Goal: Task Accomplishment & Management: Manage account settings

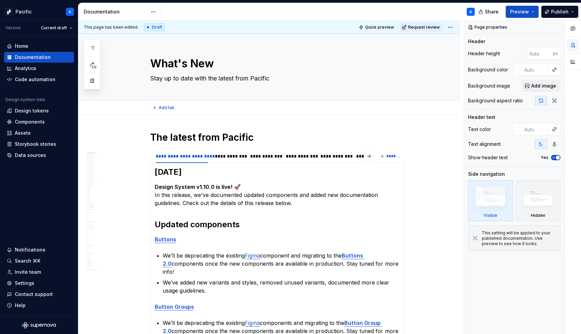
type textarea "*"
click at [33, 283] on div "Settings" at bounding box center [39, 283] width 65 height 7
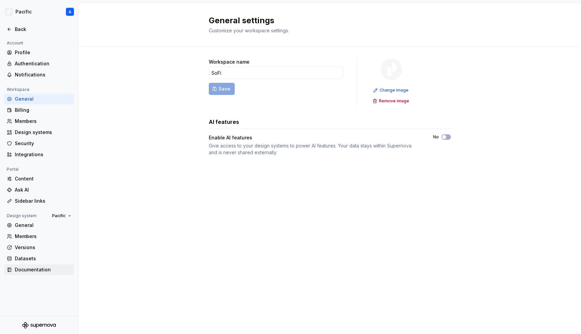
click at [19, 268] on div "Documentation" at bounding box center [43, 269] width 57 height 7
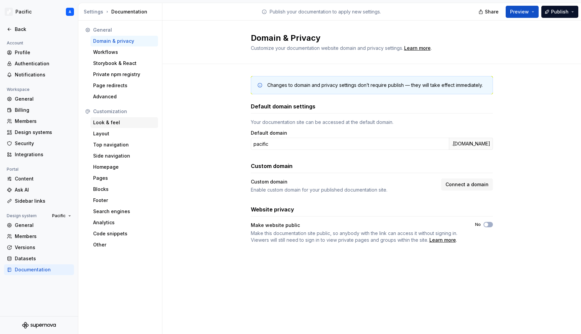
click at [109, 121] on div "Look & feel" at bounding box center [124, 122] width 62 height 7
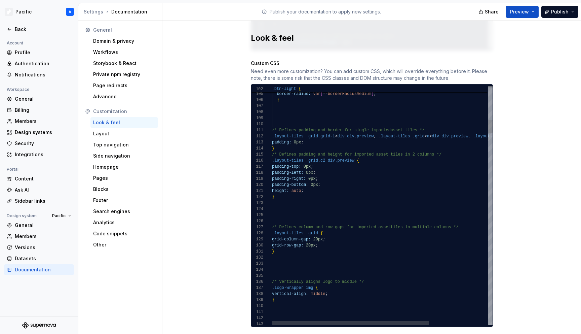
scroll to position [6, 17]
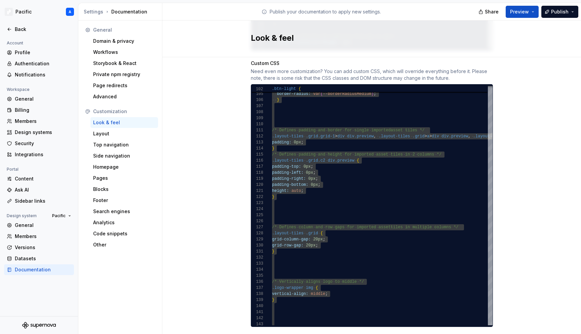
click at [325, 68] on div "Need even more customization? You can add custom CSS, which will override every…" at bounding box center [372, 74] width 242 height 13
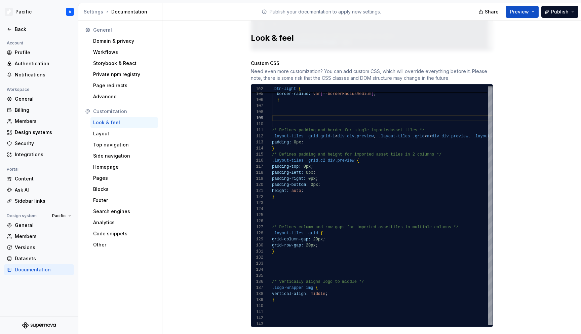
click at [340, 68] on div "Need even more customization? You can add custom CSS, which will override every…" at bounding box center [372, 74] width 242 height 13
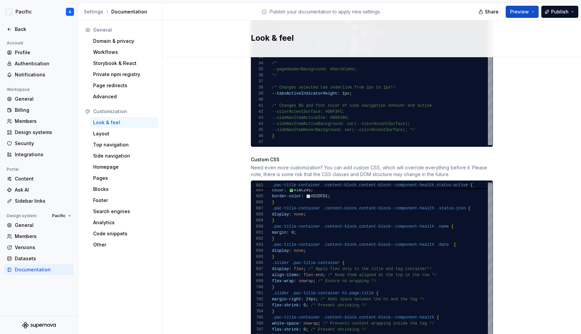
scroll to position [537, 0]
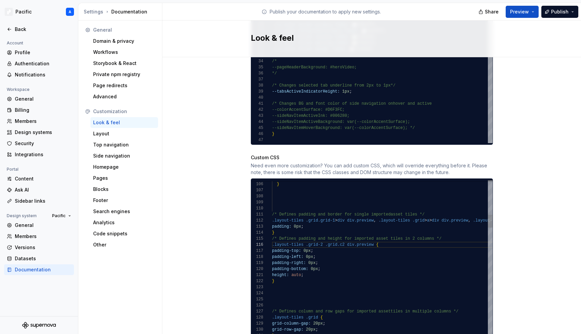
scroll to position [6, 2]
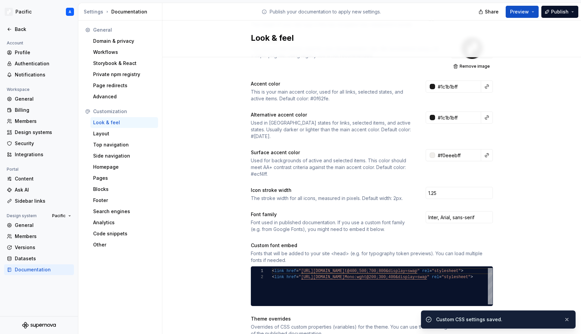
scroll to position [0, 0]
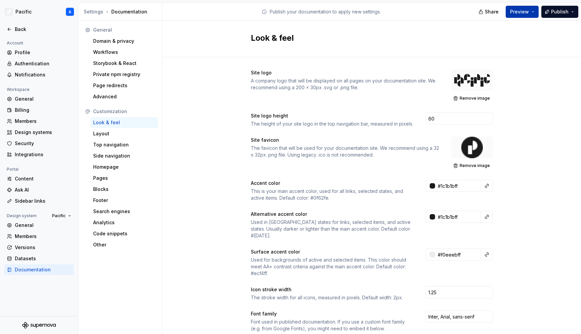
click at [528, 12] on span "Preview" at bounding box center [519, 11] width 19 height 7
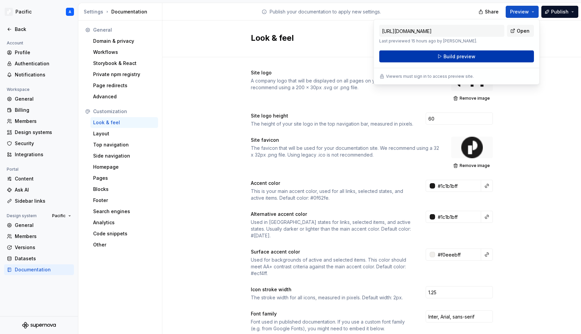
click at [498, 56] on button "Build preview" at bounding box center [457, 56] width 155 height 12
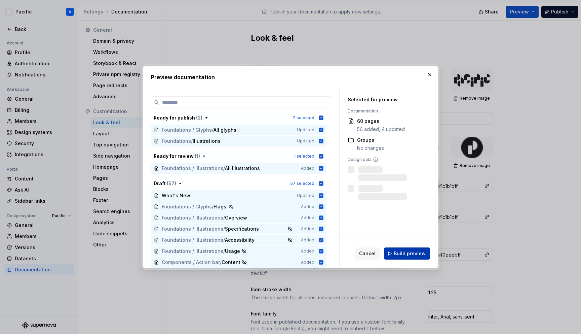
click at [417, 252] on span "Build preview" at bounding box center [410, 253] width 32 height 7
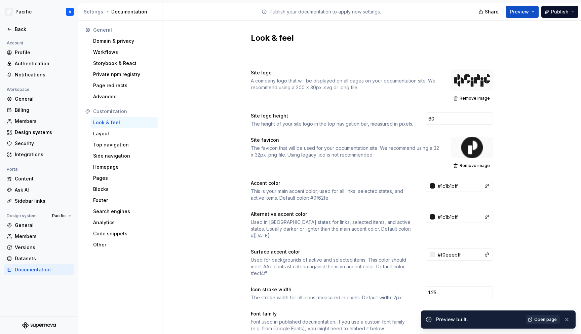
click at [543, 318] on span "Open page" at bounding box center [546, 319] width 23 height 5
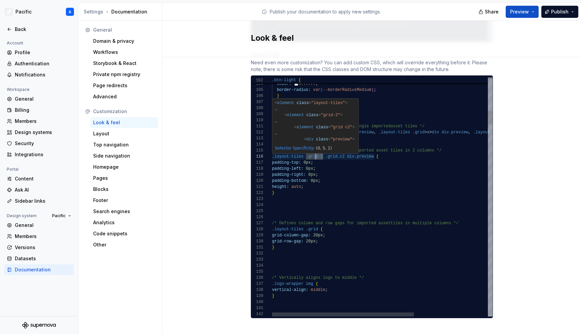
scroll to position [30, 44]
drag, startPoint x: 324, startPoint y: 150, endPoint x: 315, endPoint y: 149, distance: 8.5
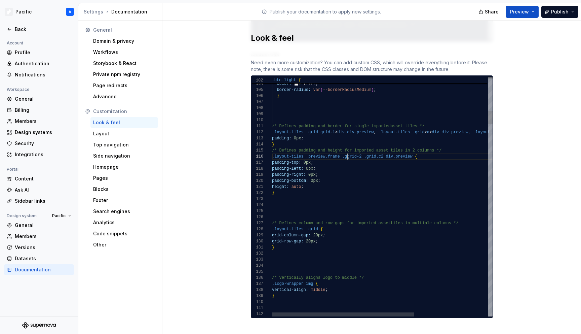
scroll to position [30, 73]
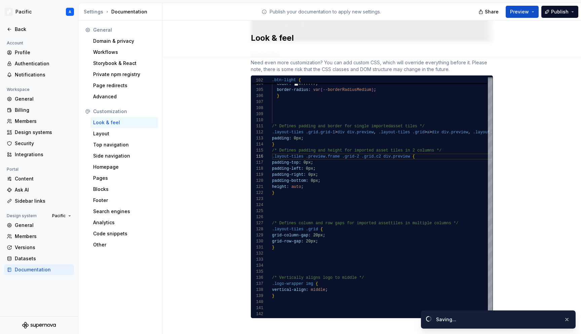
click at [545, 52] on div "Look & feel" at bounding box center [372, 39] width 419 height 37
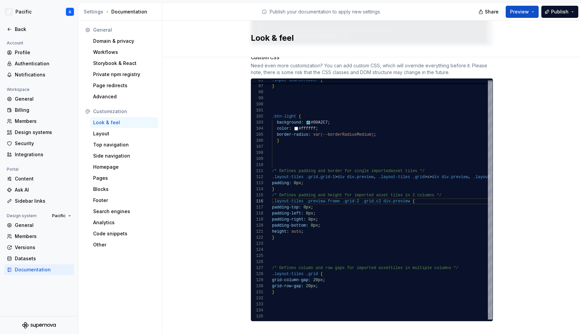
scroll to position [640, 0]
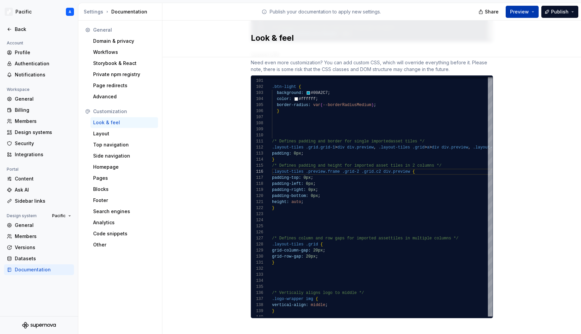
click at [537, 11] on button "Preview" at bounding box center [522, 12] width 33 height 12
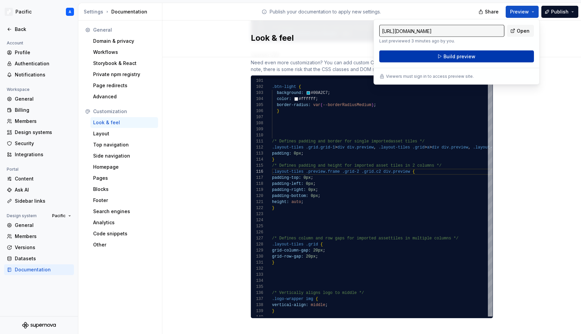
click at [514, 57] on button "Build preview" at bounding box center [457, 56] width 155 height 12
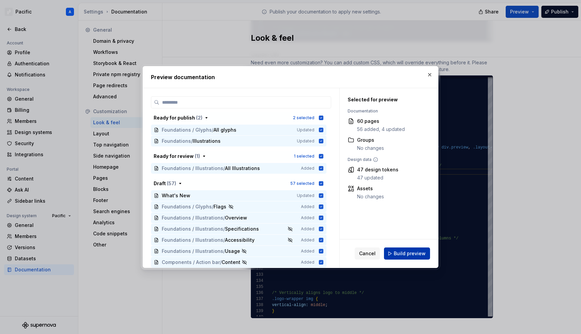
click at [404, 254] on span "Build preview" at bounding box center [410, 253] width 32 height 7
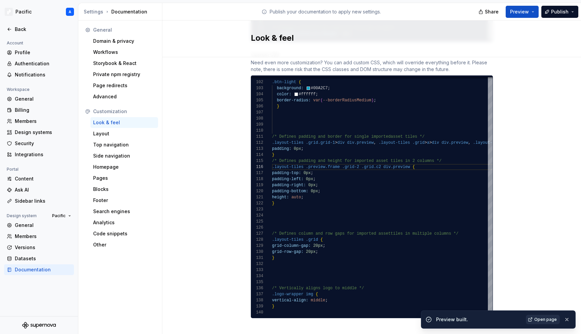
click at [542, 318] on span "Open page" at bounding box center [546, 319] width 23 height 5
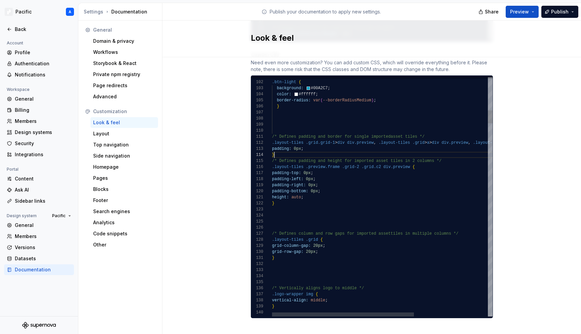
scroll to position [18, 2]
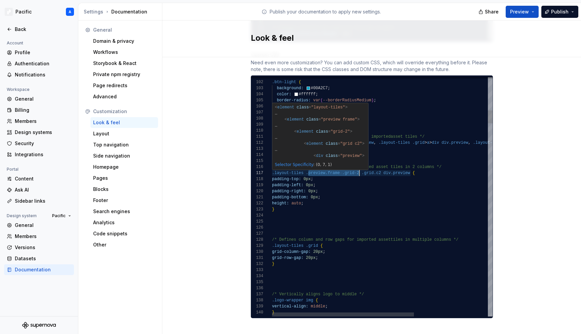
scroll to position [36, 87]
drag, startPoint x: 307, startPoint y: 167, endPoint x: 360, endPoint y: 167, distance: 52.8
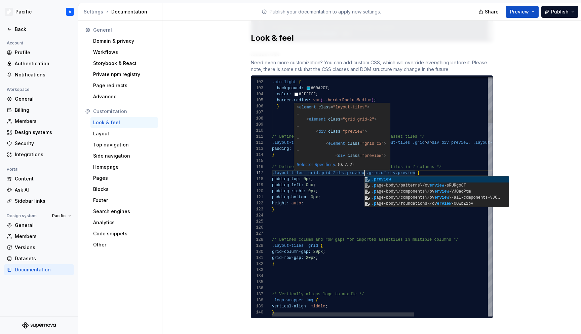
scroll to position [36, 117]
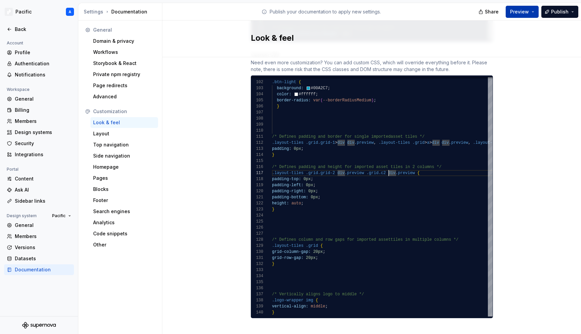
click at [524, 13] on span "Preview" at bounding box center [519, 11] width 19 height 7
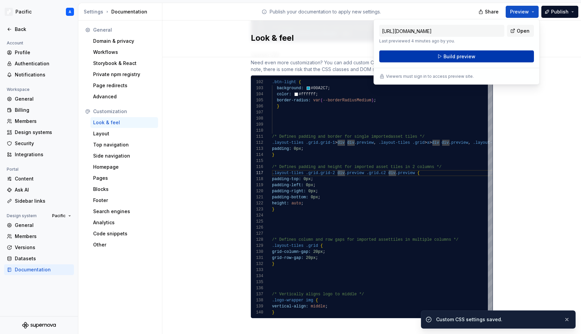
click at [512, 60] on button "Build preview" at bounding box center [457, 56] width 155 height 12
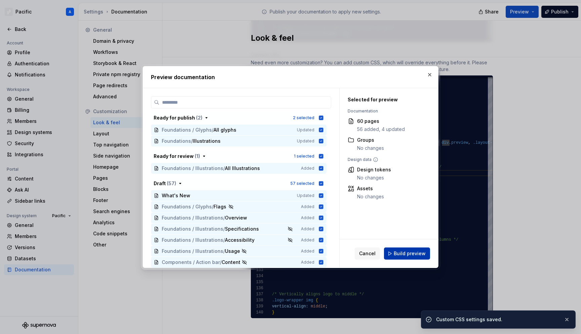
click at [418, 256] on span "Build preview" at bounding box center [410, 253] width 32 height 7
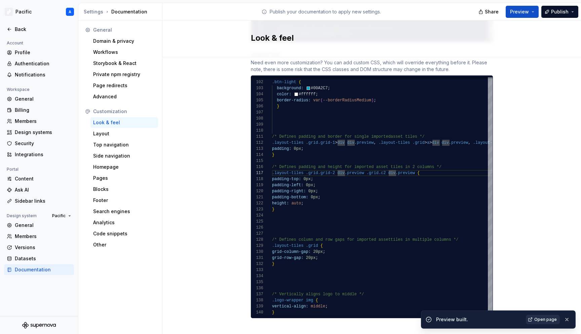
click at [536, 319] on span "Open page" at bounding box center [546, 319] width 23 height 5
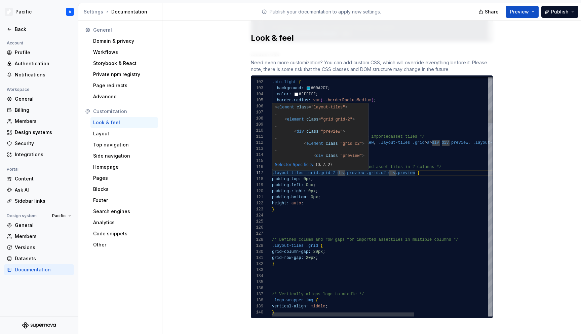
scroll to position [36, 36]
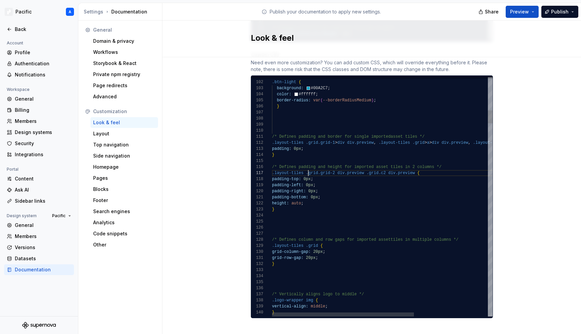
drag, startPoint x: 321, startPoint y: 166, endPoint x: 310, endPoint y: 166, distance: 11.1
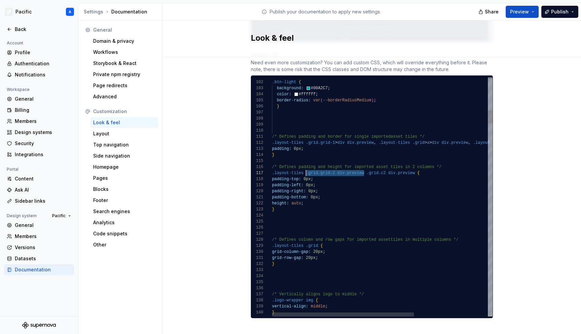
drag, startPoint x: 364, startPoint y: 166, endPoint x: 306, endPoint y: 166, distance: 57.9
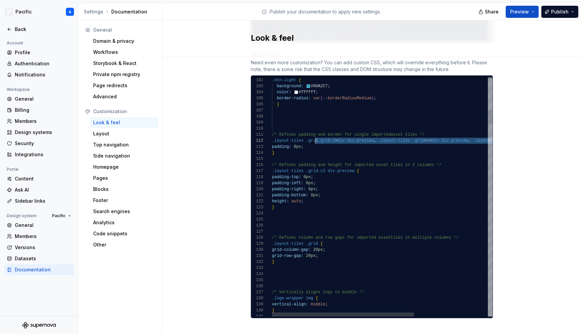
scroll to position [6, 36]
drag, startPoint x: 469, startPoint y: 133, endPoint x: 309, endPoint y: 134, distance: 160.2
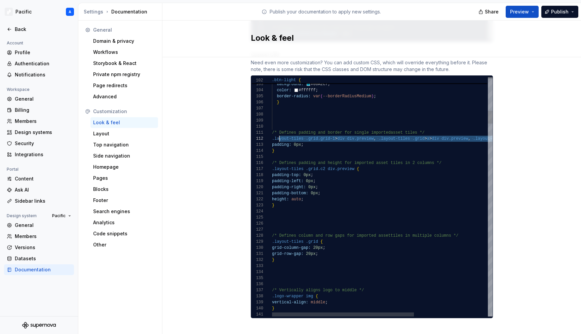
scroll to position [6, 0]
drag, startPoint x: 488, startPoint y: 131, endPoint x: 270, endPoint y: 134, distance: 217.7
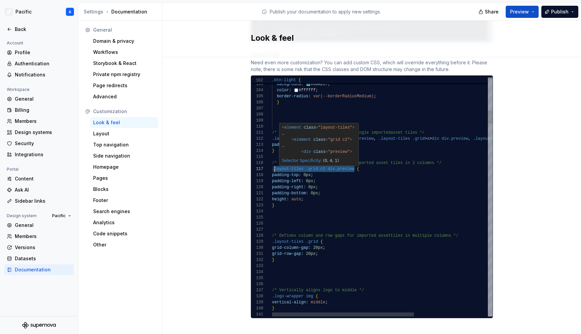
scroll to position [36, 0]
drag, startPoint x: 355, startPoint y: 162, endPoint x: 273, endPoint y: 164, distance: 82.5
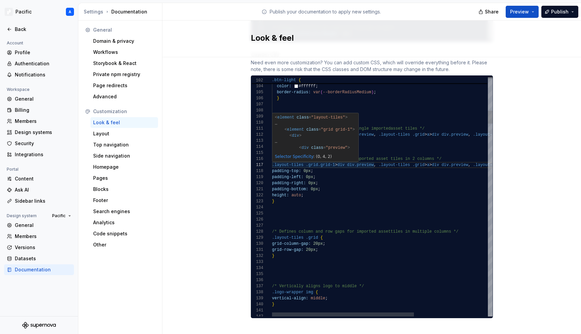
scroll to position [36, 63]
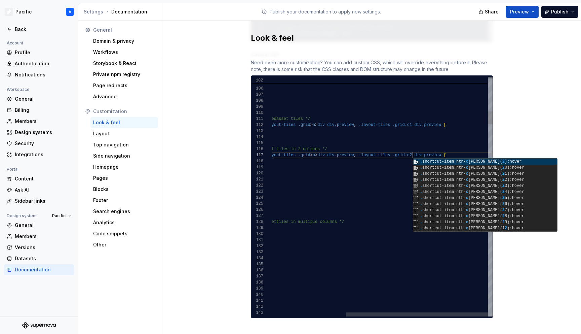
scroll to position [0, 49]
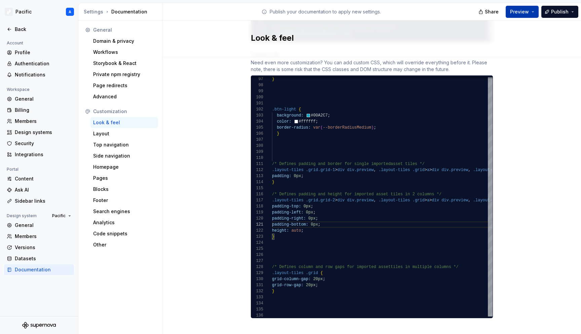
type textarea "**********"
click at [534, 13] on button "Preview" at bounding box center [522, 12] width 33 height 12
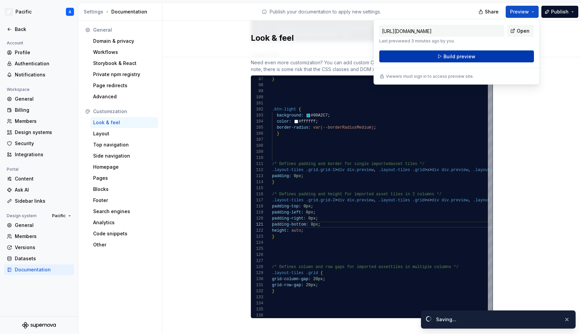
click at [498, 53] on button "Build preview" at bounding box center [457, 56] width 155 height 12
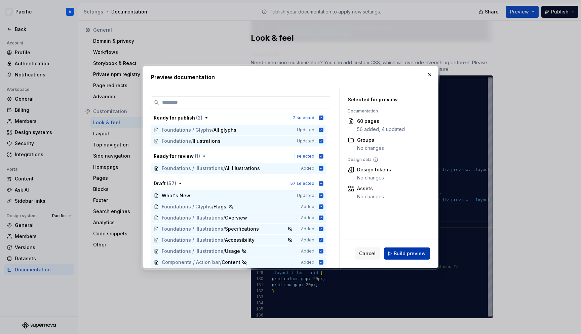
click at [407, 254] on span "Build preview" at bounding box center [410, 253] width 32 height 7
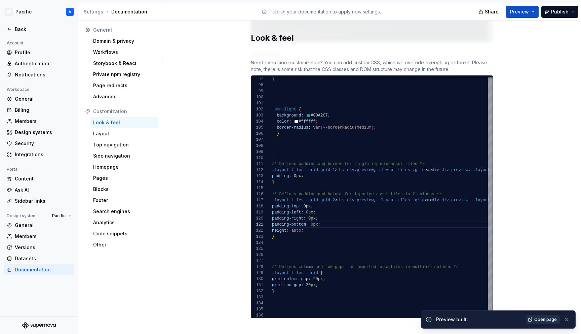
click at [541, 320] on span "Open page" at bounding box center [546, 319] width 23 height 5
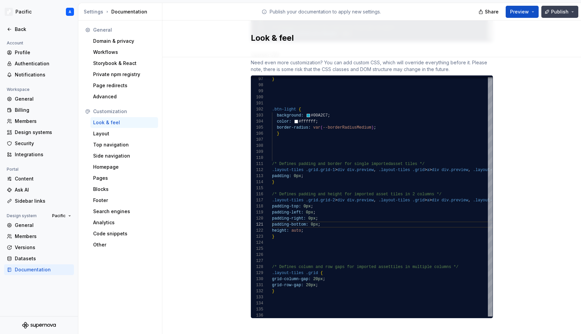
click at [568, 10] on span "Publish" at bounding box center [560, 11] width 17 height 7
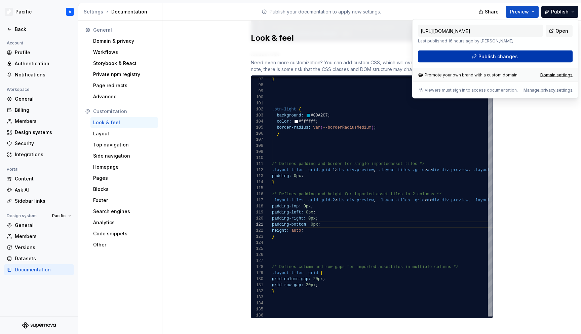
click at [561, 57] on button "Publish changes" at bounding box center [495, 56] width 155 height 12
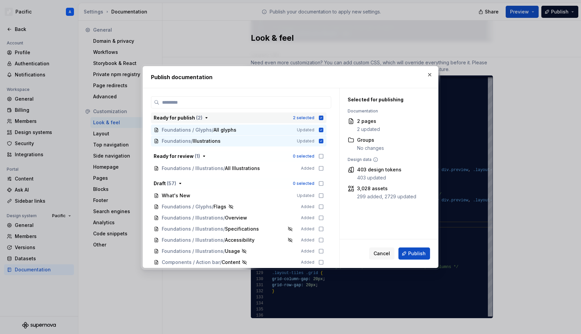
click at [323, 116] on icon "button" at bounding box center [321, 117] width 4 height 4
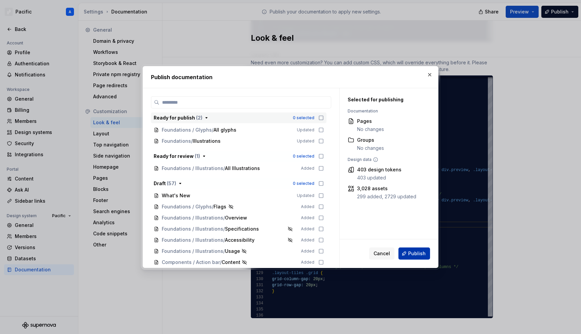
click at [421, 253] on span "Publish" at bounding box center [417, 253] width 17 height 7
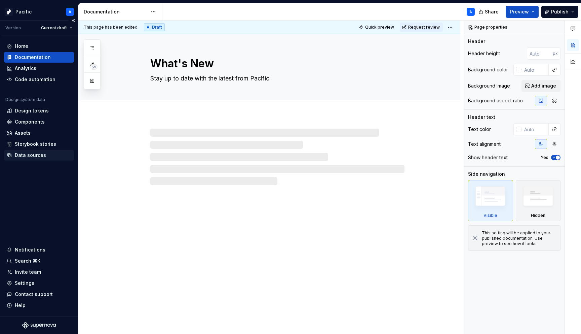
click at [42, 156] on div "Data sources" at bounding box center [30, 155] width 31 height 7
type textarea "*"
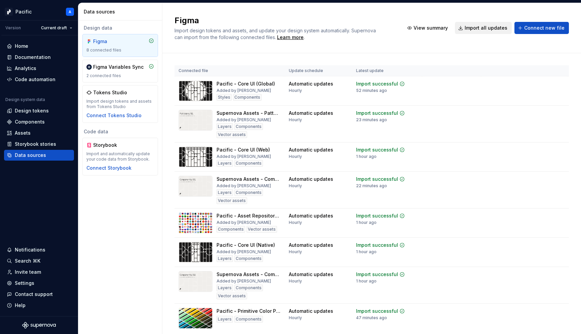
click at [485, 27] on span "Import all updates" at bounding box center [486, 28] width 43 height 7
click at [540, 124] on div "Import updates" at bounding box center [535, 123] width 31 height 5
click at [538, 93] on div "Import updates" at bounding box center [535, 94] width 31 height 5
click at [530, 192] on div "Import updates" at bounding box center [535, 189] width 31 height 5
click at [521, 283] on div "Import updates" at bounding box center [535, 284] width 31 height 5
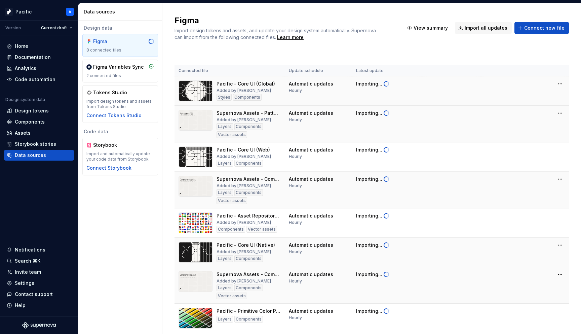
scroll to position [24, 0]
